Goal: Book appointment/travel/reservation

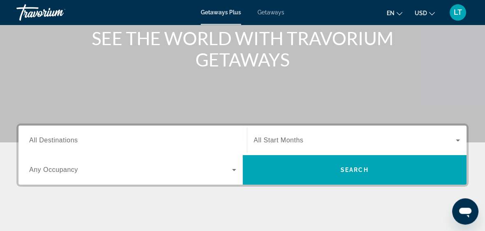
scroll to position [136, 0]
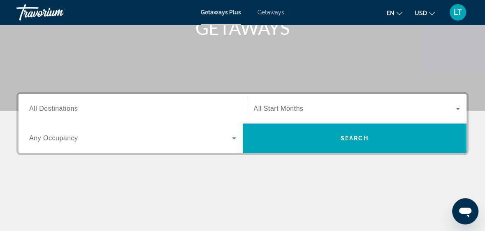
click at [85, 118] on div "Search widget" at bounding box center [132, 108] width 207 height 23
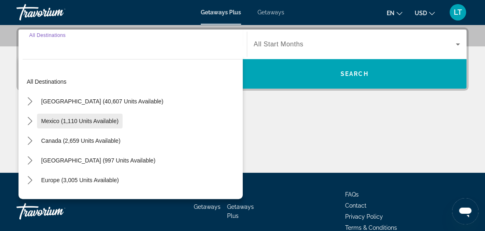
scroll to position [201, 0]
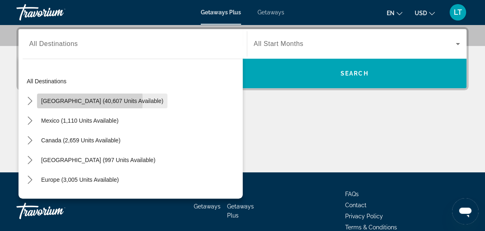
click at [72, 101] on span "[GEOGRAPHIC_DATA] (40,607 units available)" at bounding box center [102, 101] width 122 height 7
type input "**********"
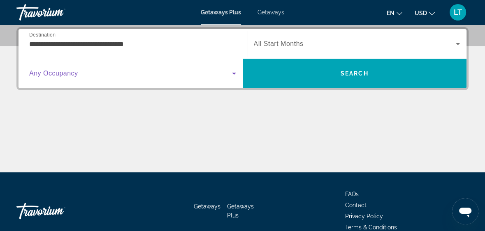
click at [93, 74] on span "Search widget" at bounding box center [130, 74] width 203 height 10
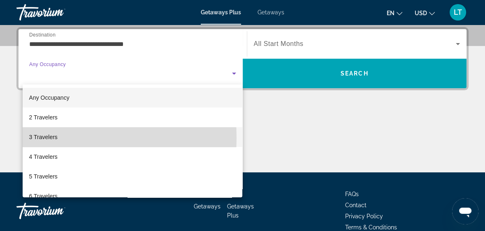
click at [47, 138] on span "3 Travelers" at bounding box center [43, 137] width 28 height 10
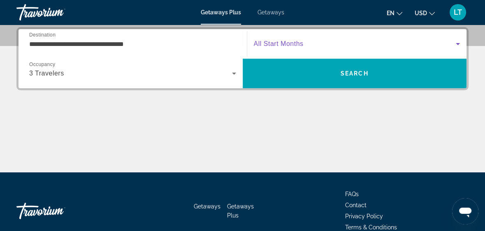
click at [301, 48] on span "Search widget" at bounding box center [355, 44] width 202 height 10
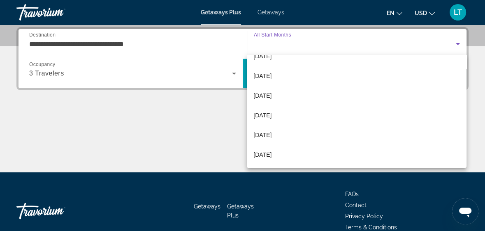
scroll to position [104, 0]
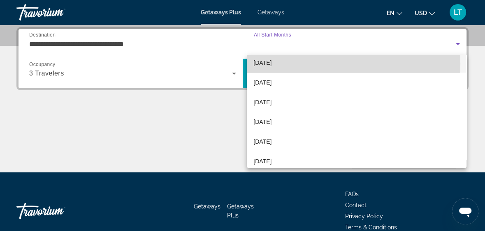
click at [262, 64] on span "[DATE]" at bounding box center [262, 63] width 18 height 10
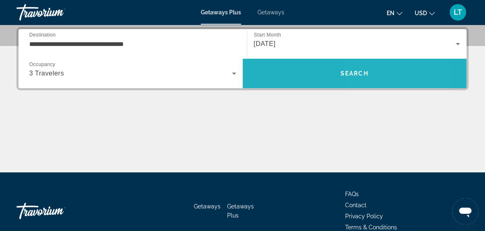
click at [400, 67] on span "Search" at bounding box center [354, 74] width 224 height 20
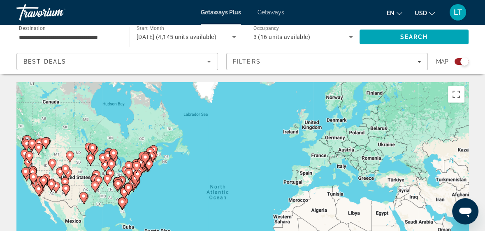
click at [123, 201] on image "Main content" at bounding box center [122, 202] width 5 height 5
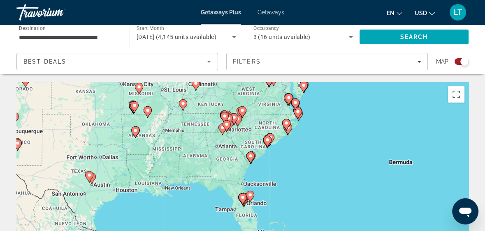
click at [242, 198] on image "Main content" at bounding box center [242, 197] width 5 height 5
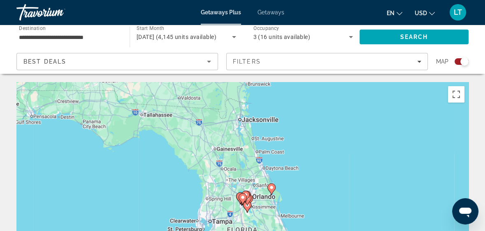
click at [245, 193] on gmp-advanced-marker "Main content" at bounding box center [242, 199] width 8 height 12
type input "**********"
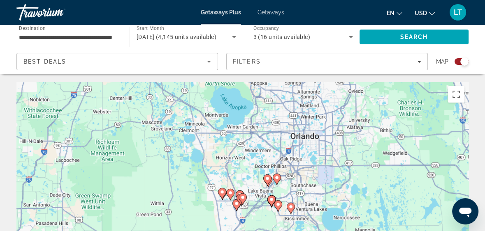
click at [291, 205] on image "Main content" at bounding box center [290, 207] width 5 height 5
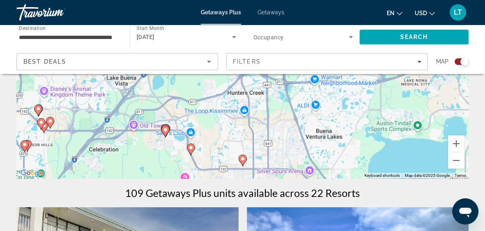
scroll to position [136, 0]
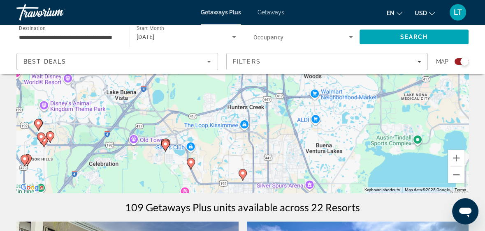
click at [36, 124] on image "Main content" at bounding box center [38, 123] width 5 height 5
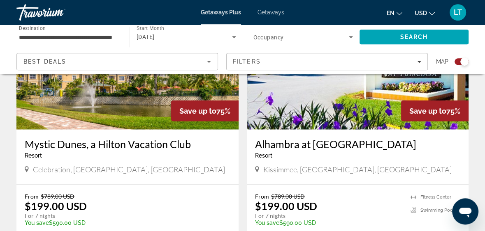
scroll to position [1808, 0]
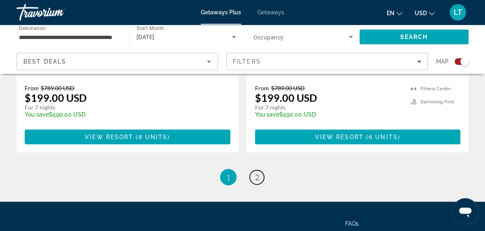
click at [257, 171] on link "page 2" at bounding box center [256, 178] width 14 height 14
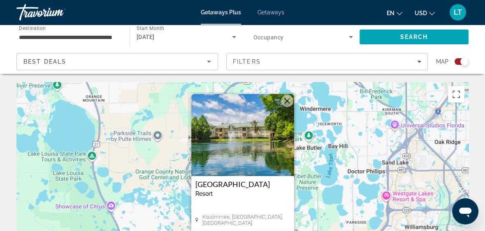
click at [284, 102] on button "Close" at bounding box center [287, 101] width 12 height 12
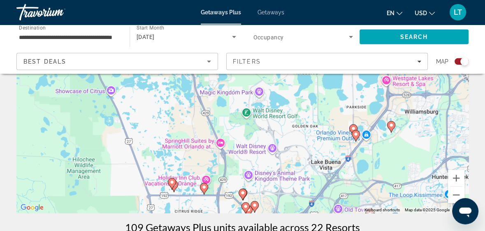
scroll to position [136, 0]
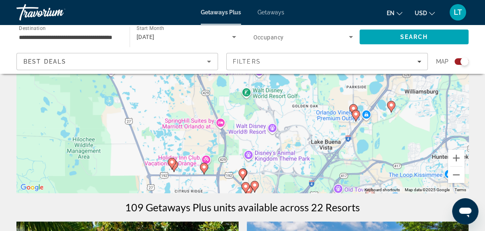
click at [221, 120] on div "To navigate, press the arrow keys. To activate drag with keyboard, press Alt + …" at bounding box center [242, 70] width 452 height 247
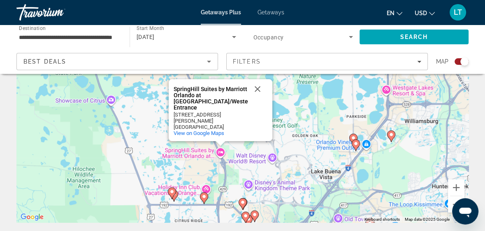
scroll to position [90, 0]
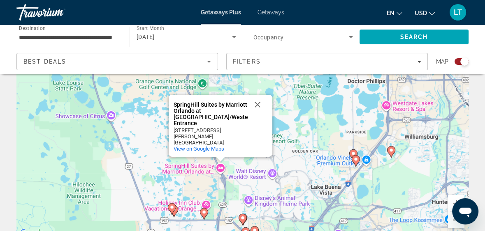
click at [216, 136] on div "[STREET_ADDRESS][PERSON_NAME]" at bounding box center [210, 133] width 74 height 12
click at [199, 127] on div "SpringHill Suites by Marriott Orlando at [GEOGRAPHIC_DATA]/Western Entrance" at bounding box center [210, 114] width 74 height 25
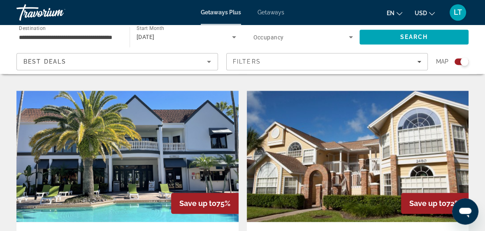
scroll to position [584, 0]
